Goal: Navigation & Orientation: Understand site structure

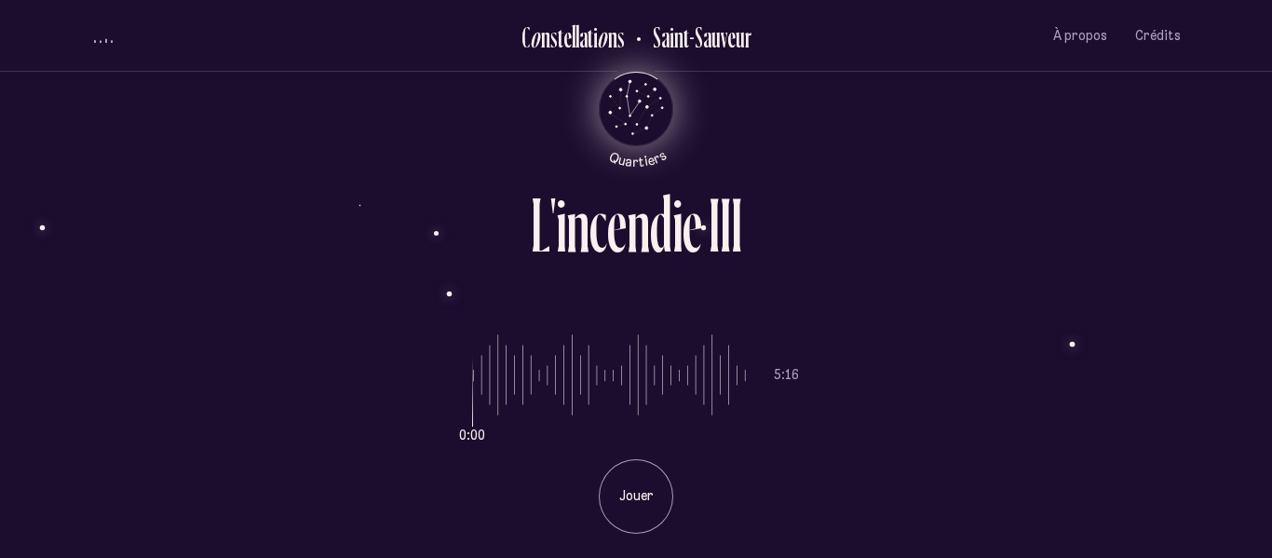
click at [636, 136] on icon "Quartiers" at bounding box center [636, 139] width 109 height 57
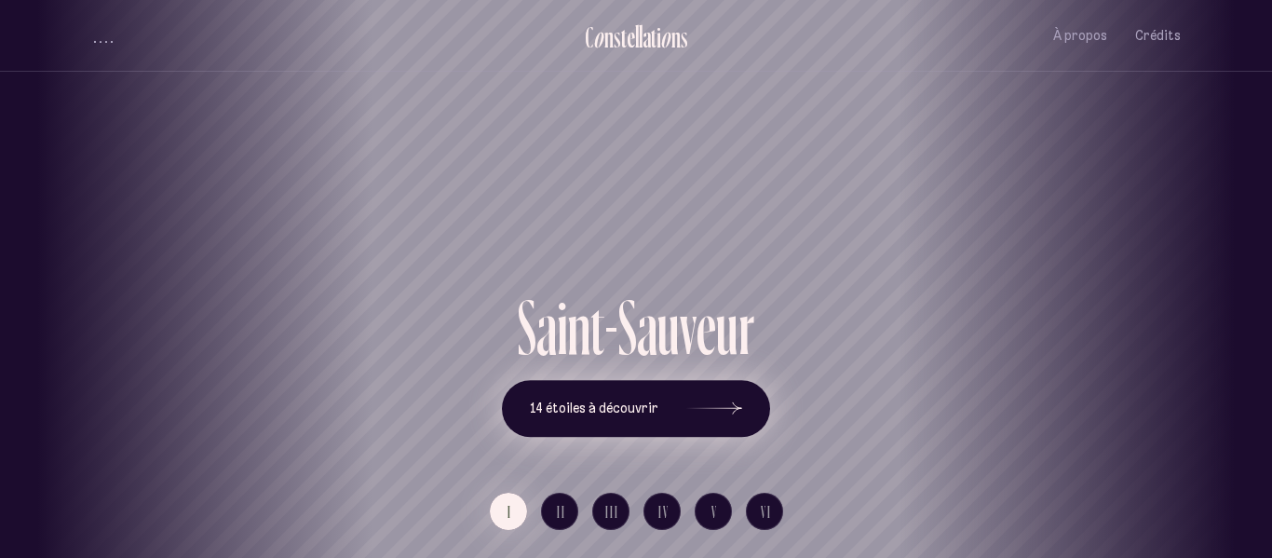
click at [717, 403] on icon at bounding box center [714, 409] width 56 height 140
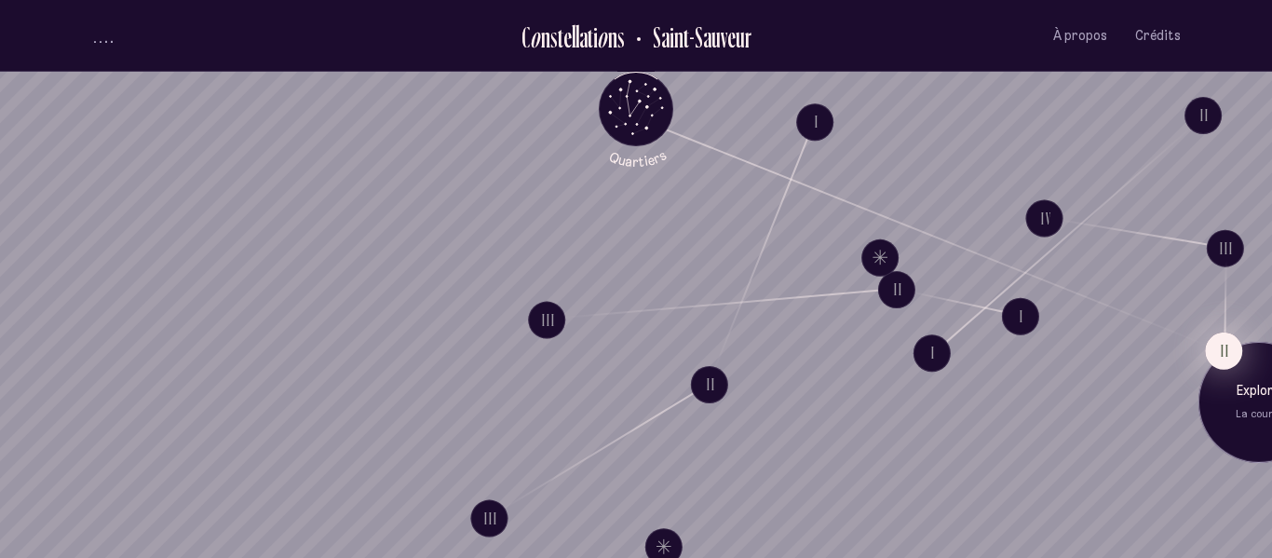
click at [1219, 339] on button "II" at bounding box center [1223, 350] width 37 height 37
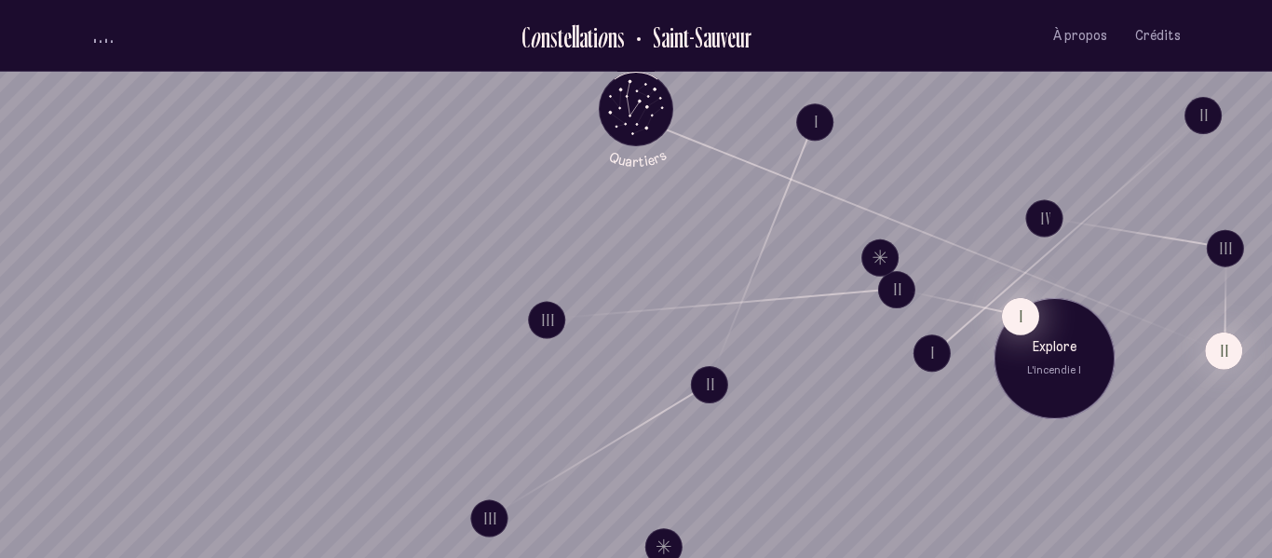
click at [1024, 321] on button "I" at bounding box center [1020, 315] width 37 height 37
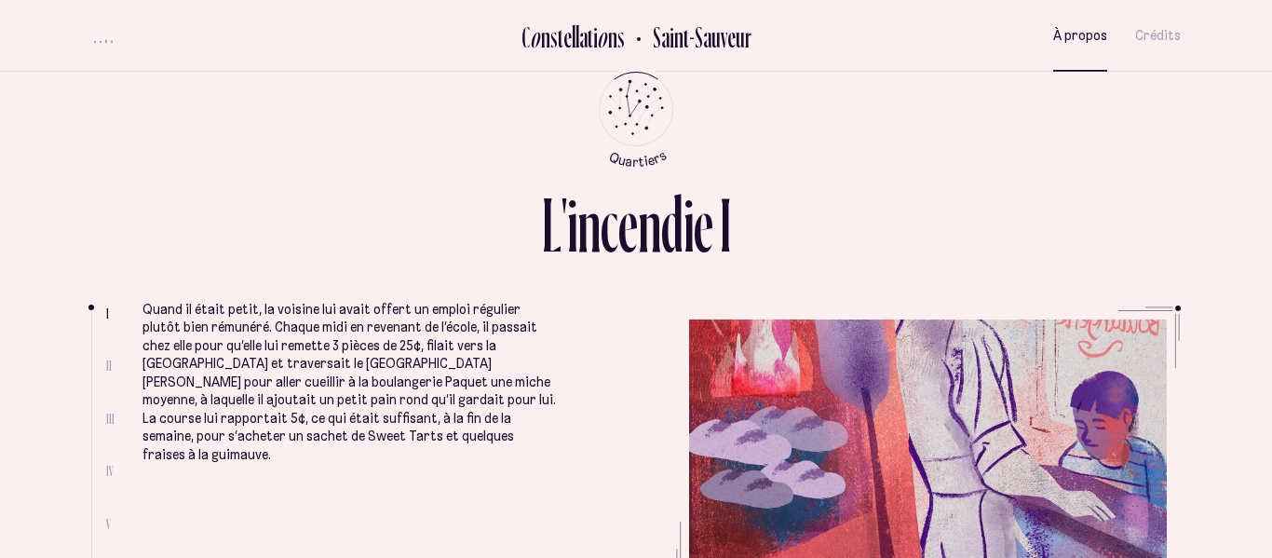
click at [1080, 37] on span "À propos" at bounding box center [1080, 36] width 54 height 16
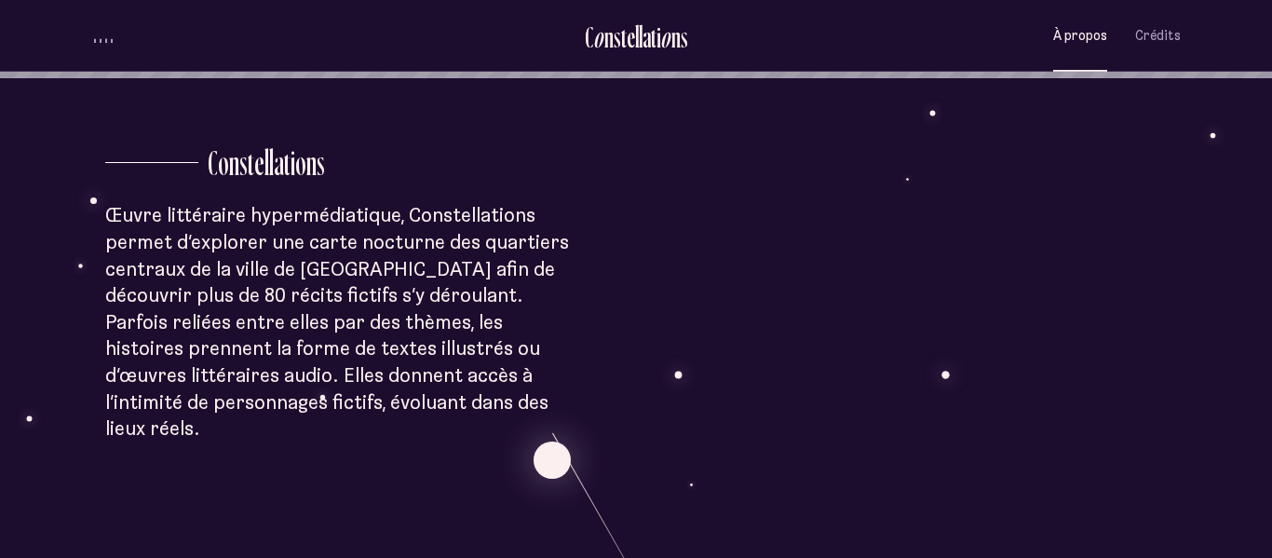
scroll to position [480, 0]
click at [1144, 39] on span "Crédits" at bounding box center [1158, 36] width 46 height 16
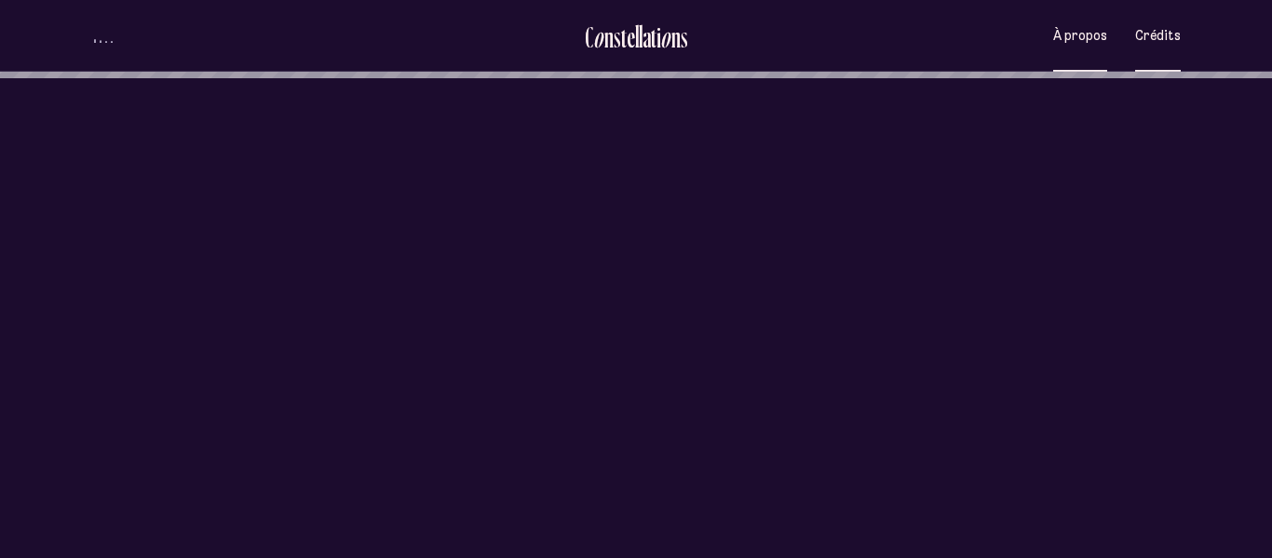
scroll to position [0, 0]
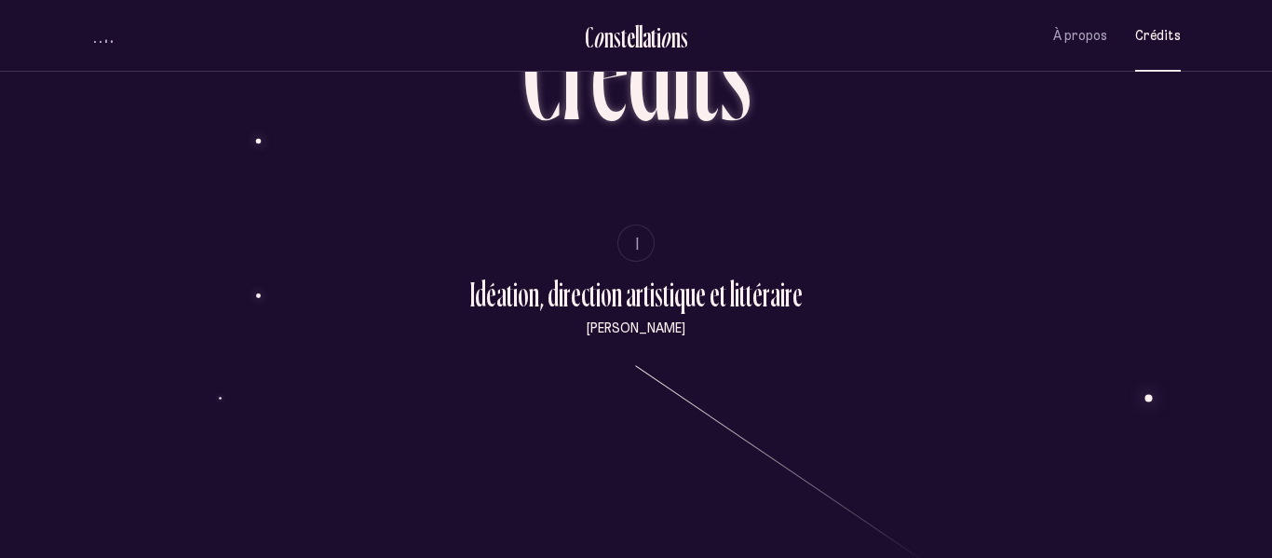
scroll to position [123, 0]
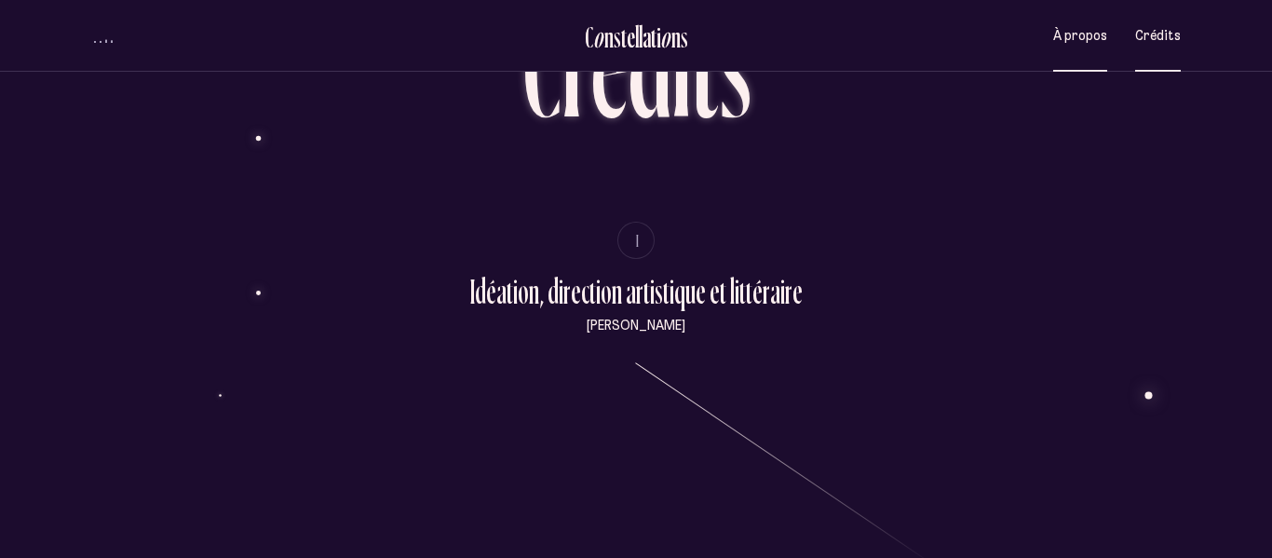
click at [1080, 46] on button "À propos" at bounding box center [1080, 36] width 54 height 44
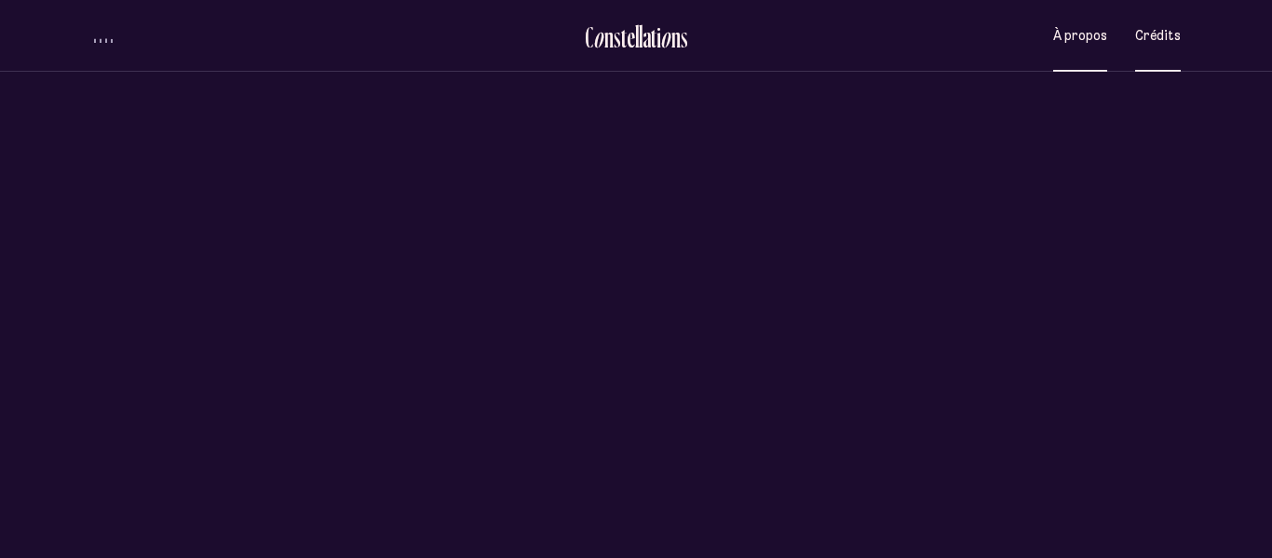
scroll to position [0, 0]
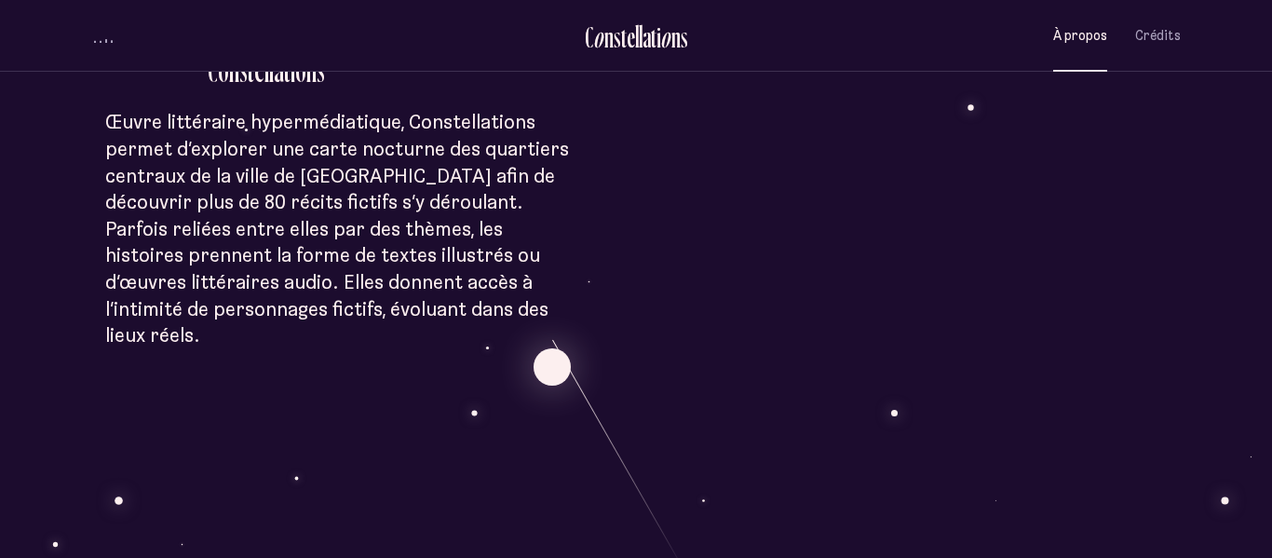
scroll to position [570, 0]
